Goal: Task Accomplishment & Management: Manage account settings

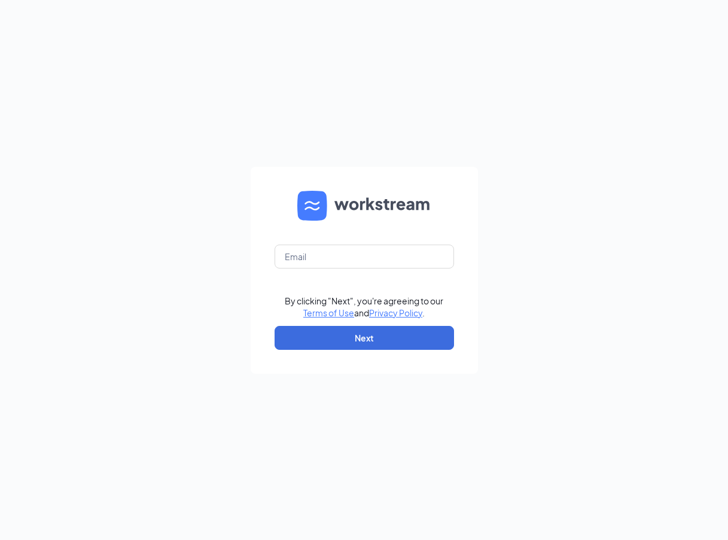
type input "[EMAIL_ADDRESS][DOMAIN_NAME]"
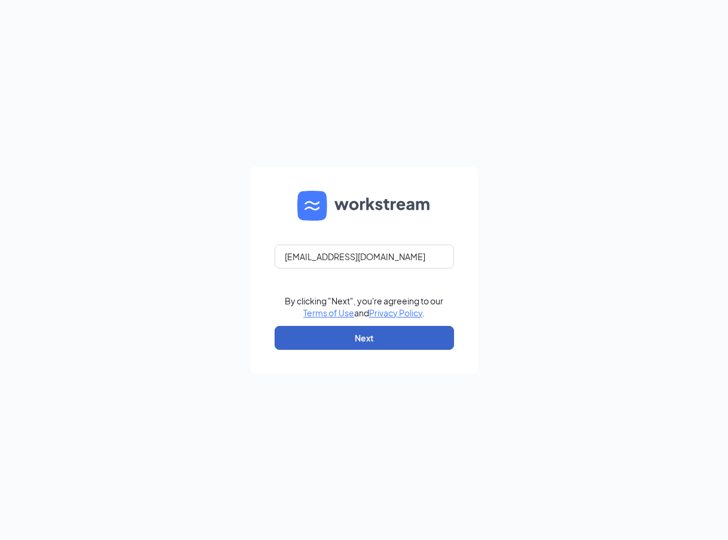
click at [359, 339] on button "Next" at bounding box center [364, 338] width 179 height 24
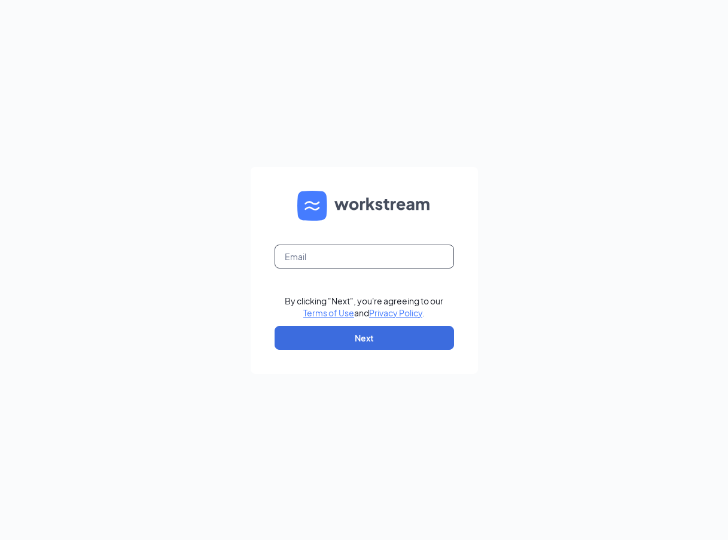
click at [322, 257] on input "text" at bounding box center [364, 257] width 179 height 24
type input "[EMAIL_ADDRESS][DOMAIN_NAME]"
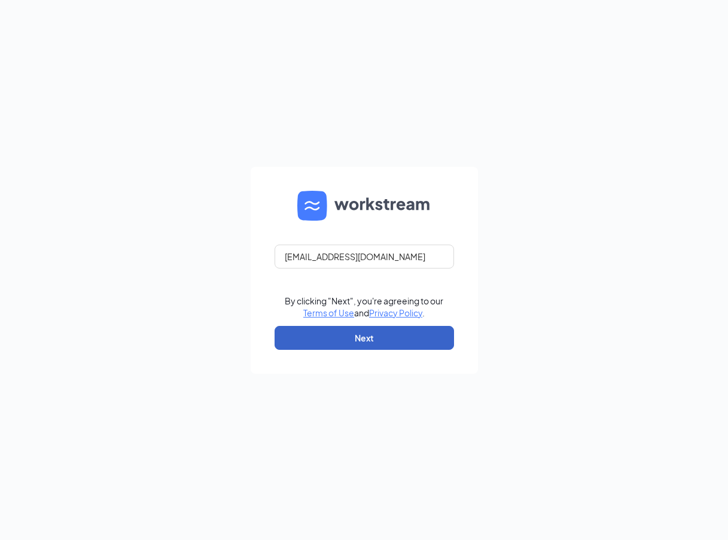
click at [362, 342] on button "Next" at bounding box center [364, 338] width 179 height 24
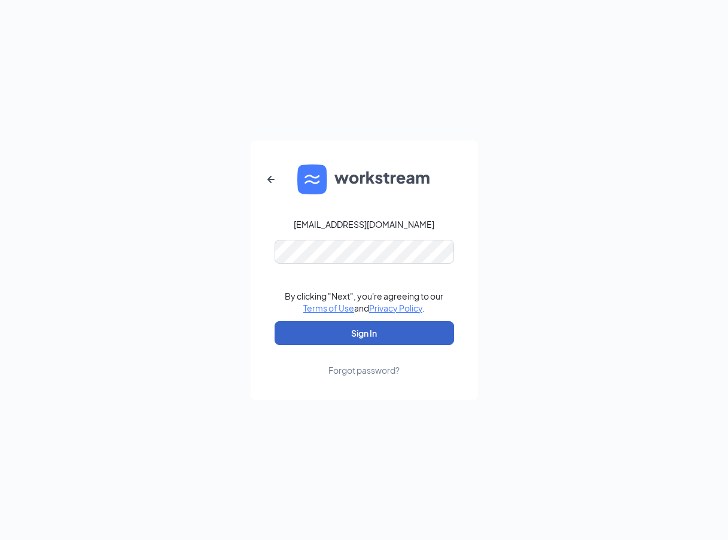
click at [356, 333] on button "Sign In" at bounding box center [364, 333] width 179 height 24
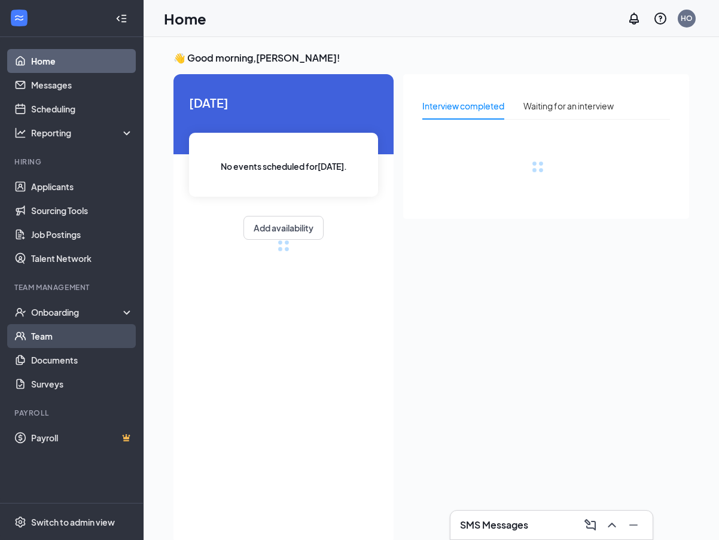
click at [50, 340] on link "Team" at bounding box center [82, 336] width 102 height 24
